Goal: Check status: Check status

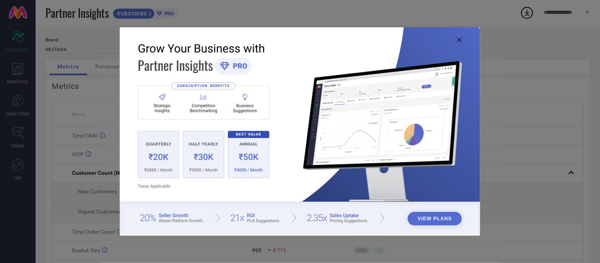
click at [462, 41] on icon at bounding box center [460, 40] width 5 height 5
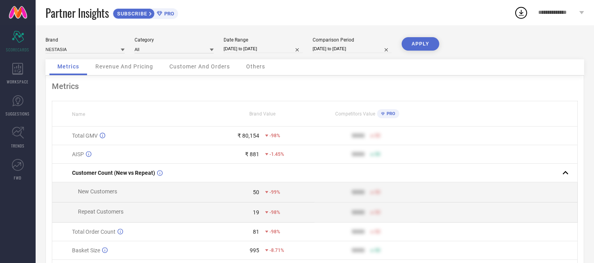
click at [278, 50] on input "[DATE] to [DATE]" at bounding box center [263, 49] width 79 height 8
select select "7"
select select "2025"
select select "8"
select select "2025"
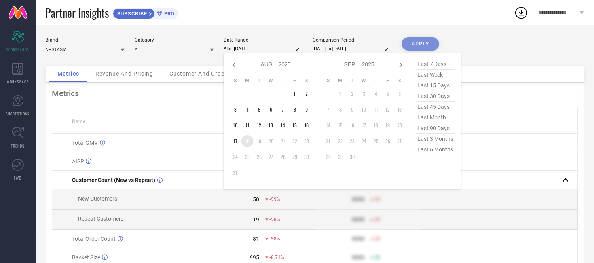
click at [247, 141] on td "18" at bounding box center [247, 141] width 12 height 12
type input "[DATE] to [DATE]"
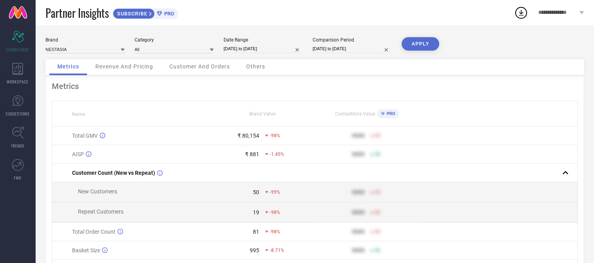
click at [433, 44] on button "APPLY" at bounding box center [421, 43] width 38 height 13
click at [254, 69] on span "Others" at bounding box center [255, 66] width 19 height 6
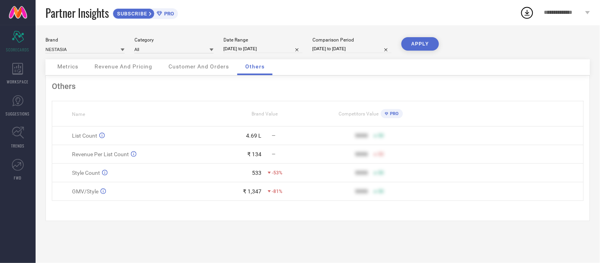
click at [419, 45] on button "APPLY" at bounding box center [421, 43] width 38 height 13
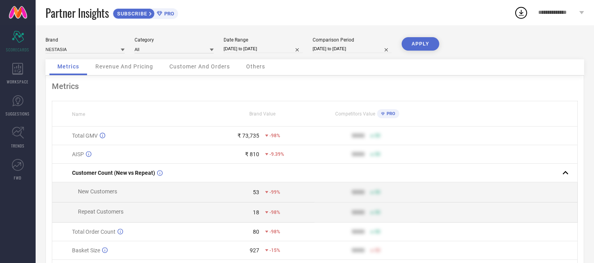
click at [262, 54] on div "Brand NESTASIA Category All Date Range [DATE] to [DATE] Comparison Period [DATE…" at bounding box center [315, 48] width 539 height 22
click at [258, 65] on span "Others" at bounding box center [255, 66] width 19 height 6
